Goal: Task Accomplishment & Management: Manage account settings

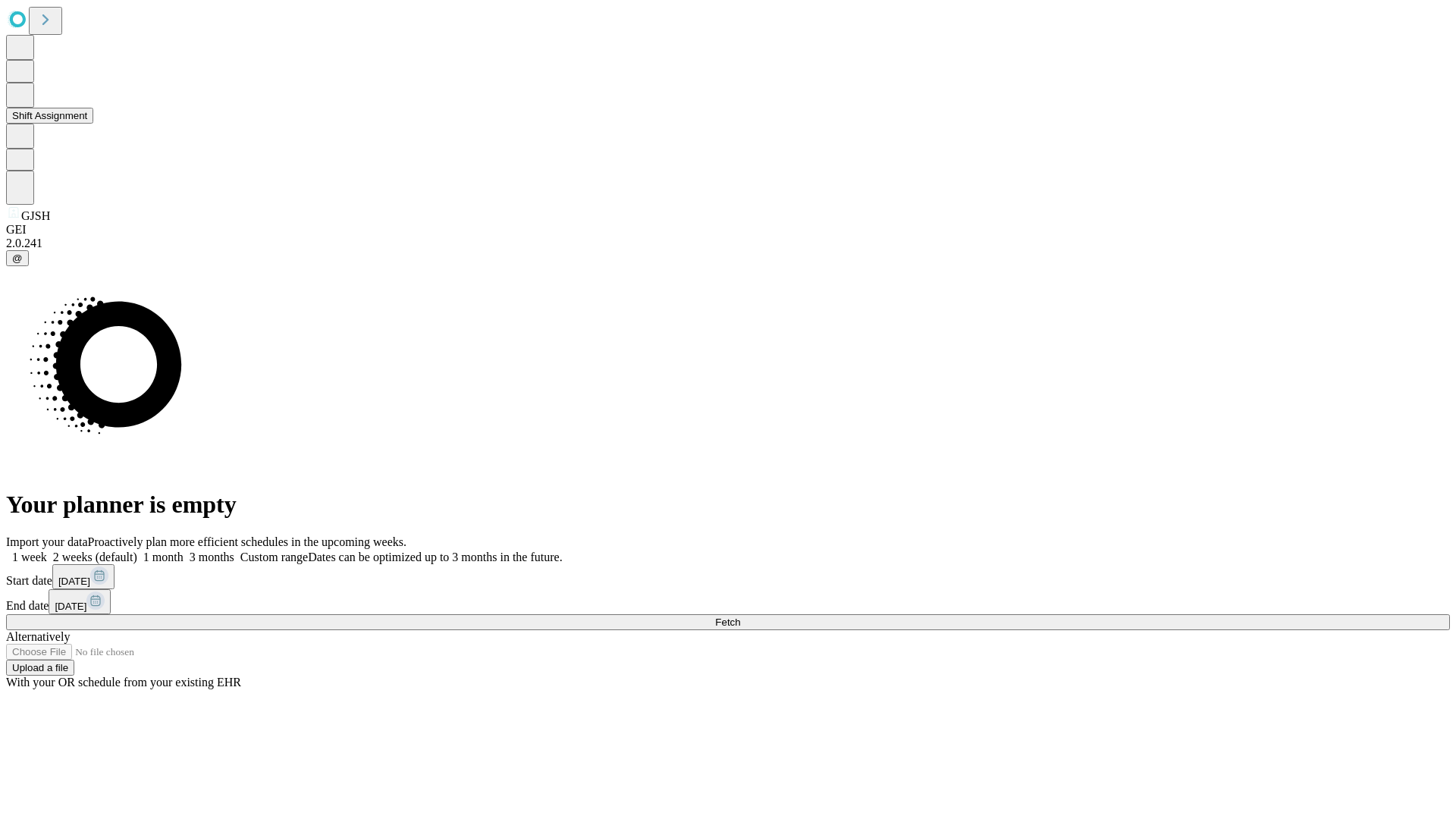
click at [93, 123] on button "Shift Assignment" at bounding box center [50, 115] width 88 height 16
